Goal: Information Seeking & Learning: Learn about a topic

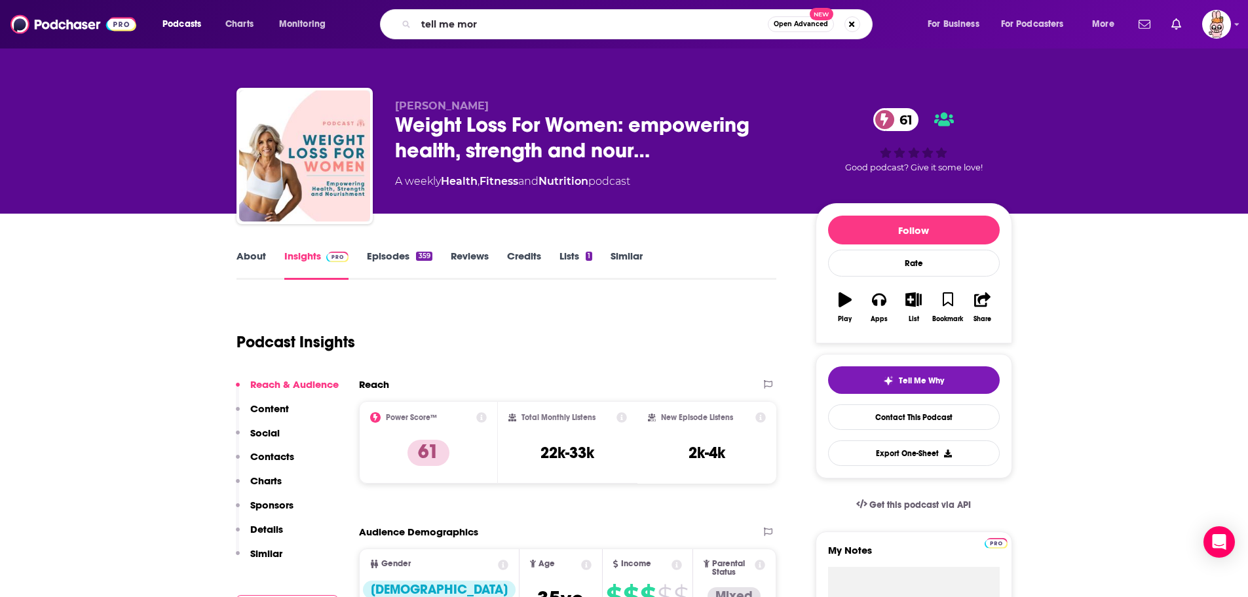
type input "tell me more"
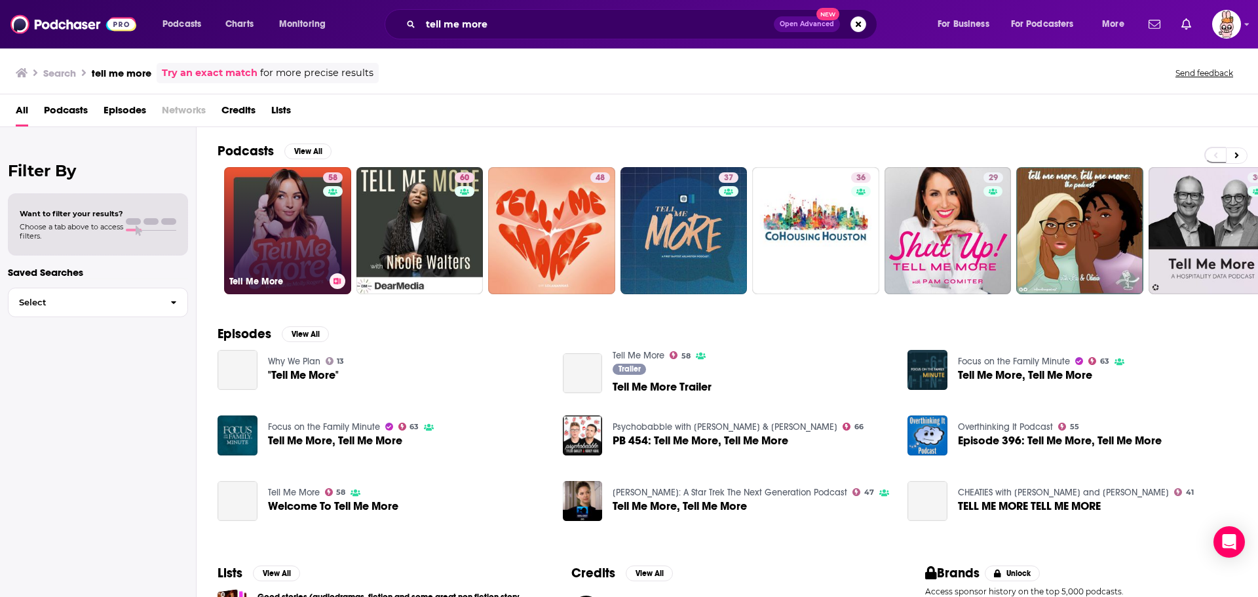
click at [300, 232] on link "58 Tell Me More" at bounding box center [287, 230] width 127 height 127
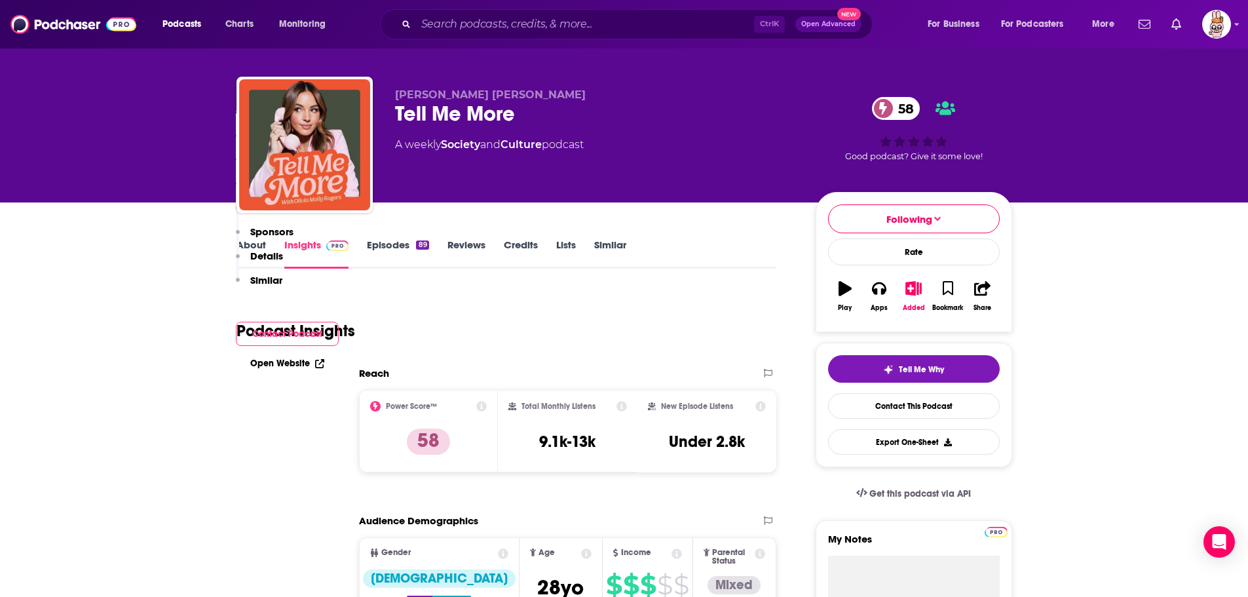
scroll to position [328, 0]
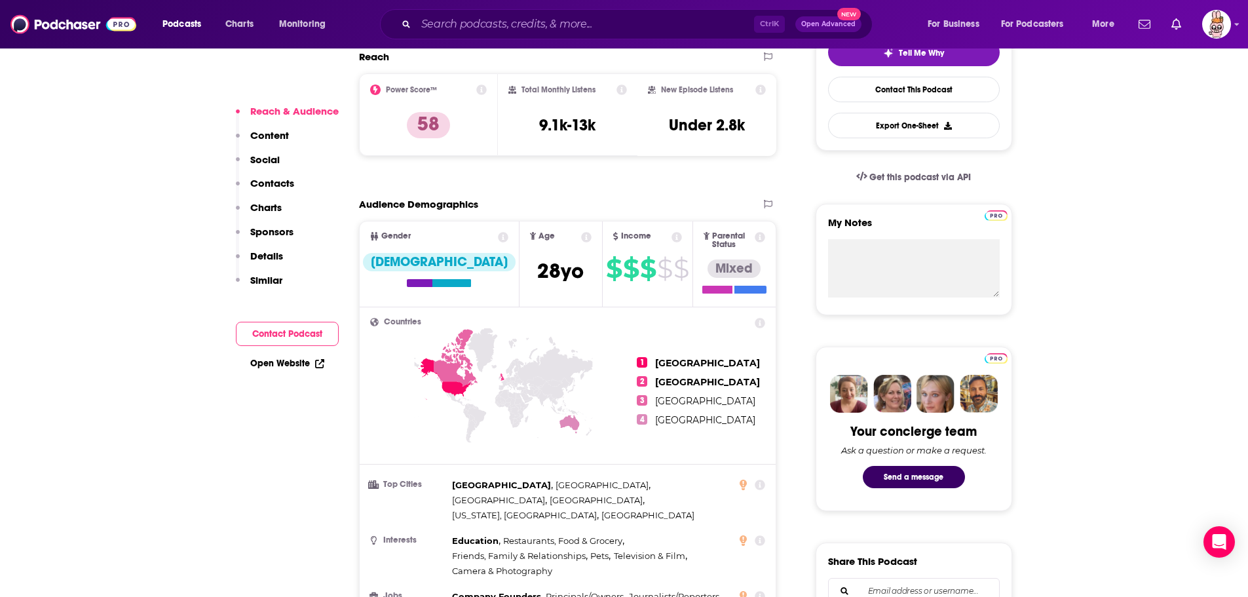
click at [573, 419] on icon at bounding box center [569, 424] width 20 height 19
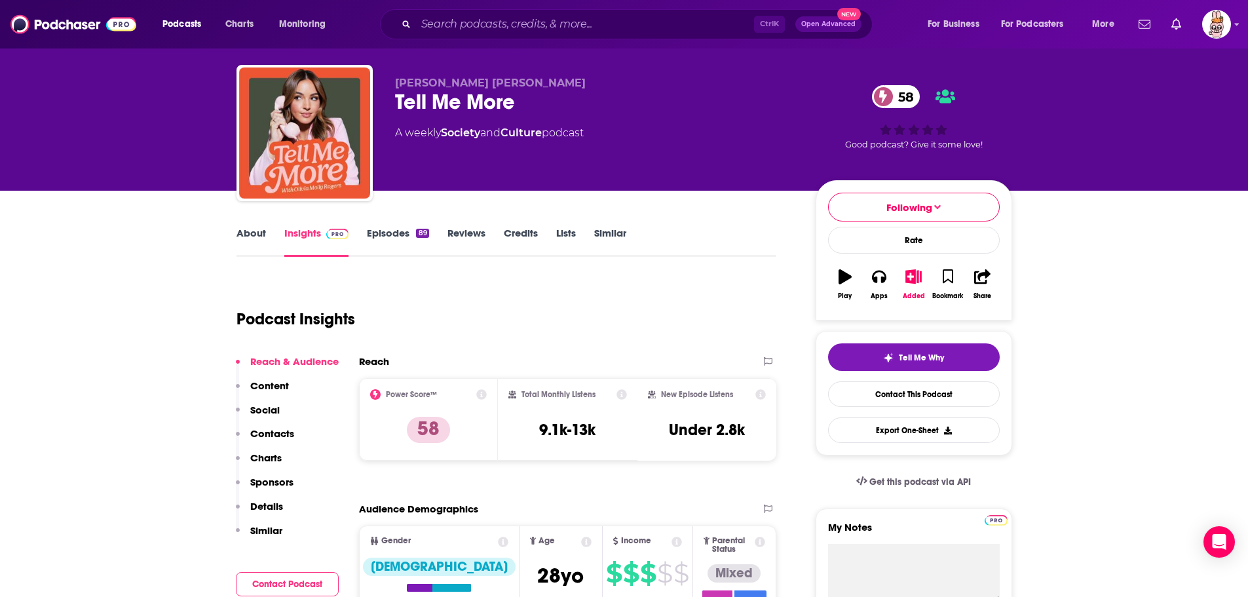
scroll to position [0, 0]
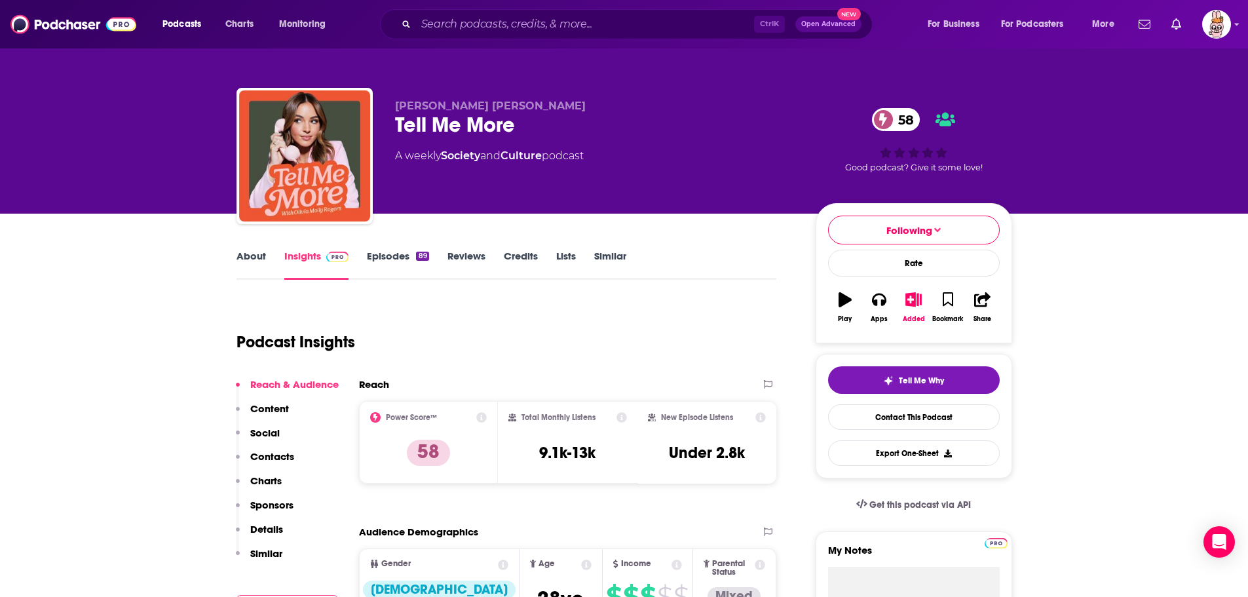
click at [484, 356] on div "Podcast Insights" at bounding box center [501, 334] width 530 height 67
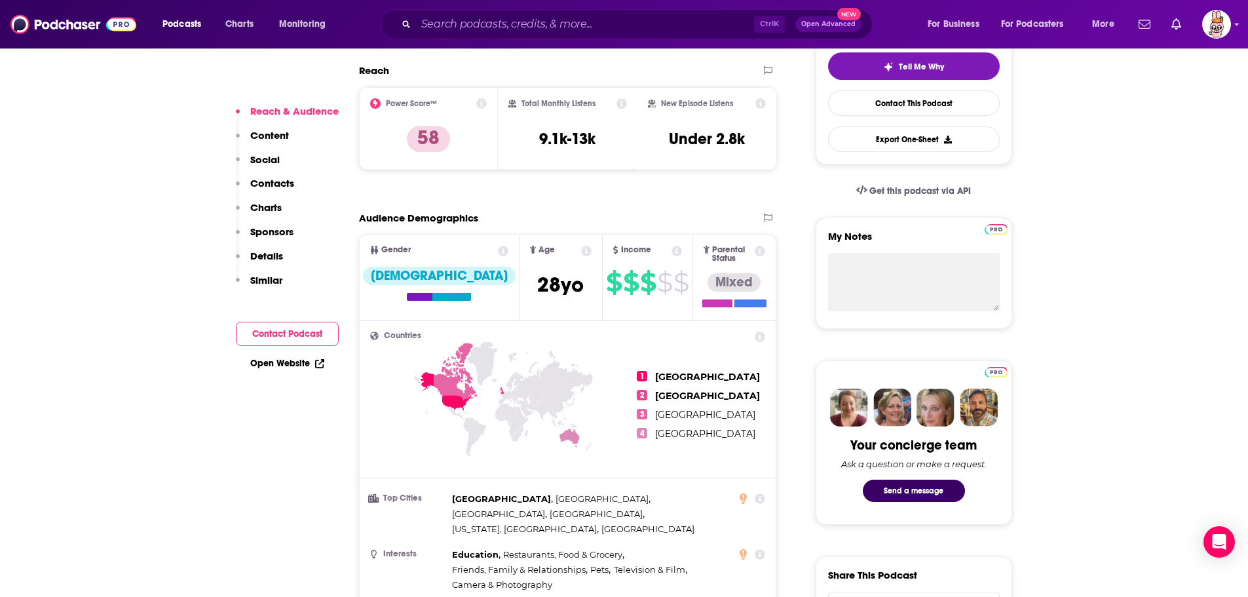
scroll to position [378, 0]
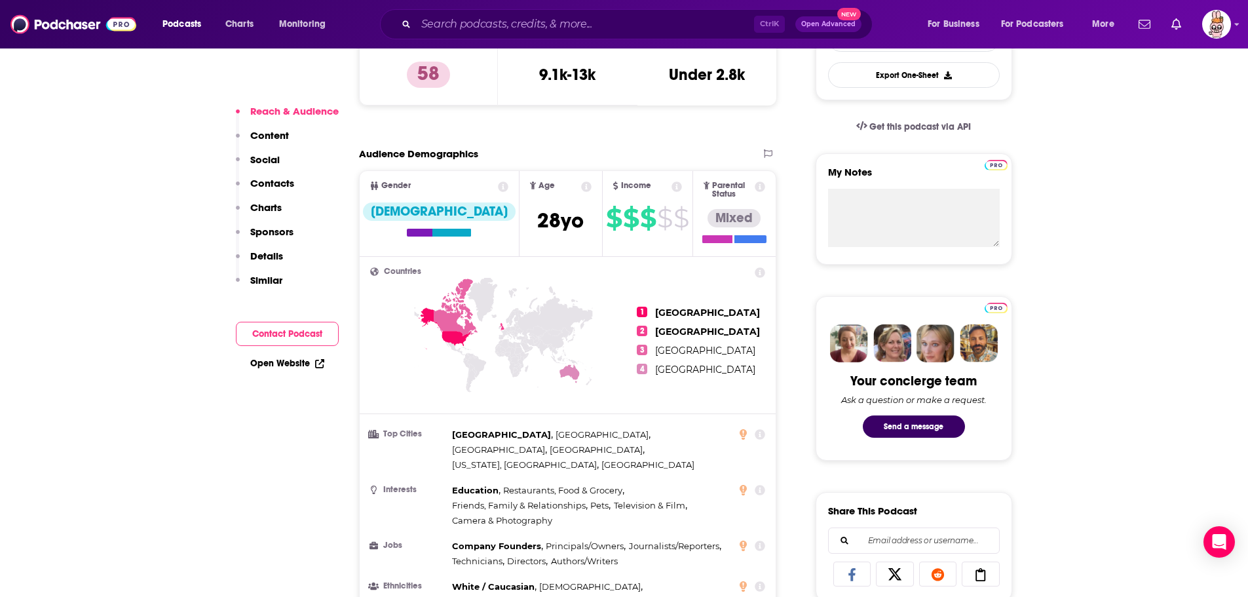
click at [724, 153] on div "Audience Demographics" at bounding box center [554, 153] width 391 height 12
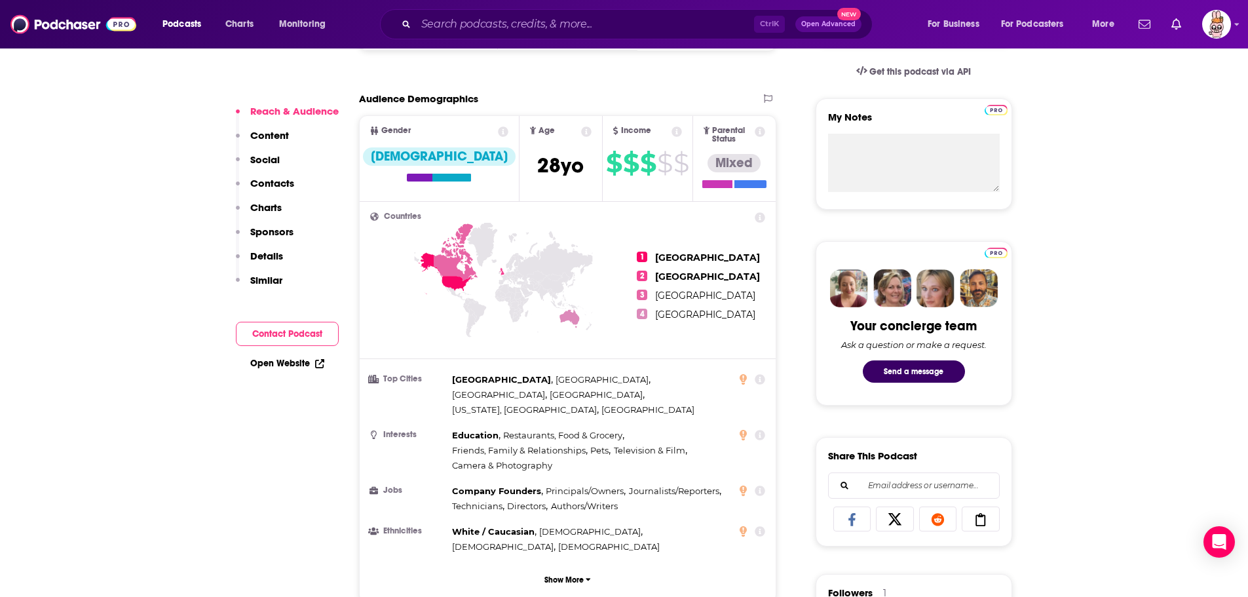
scroll to position [575, 0]
